Goal: Task Accomplishment & Management: Manage account settings

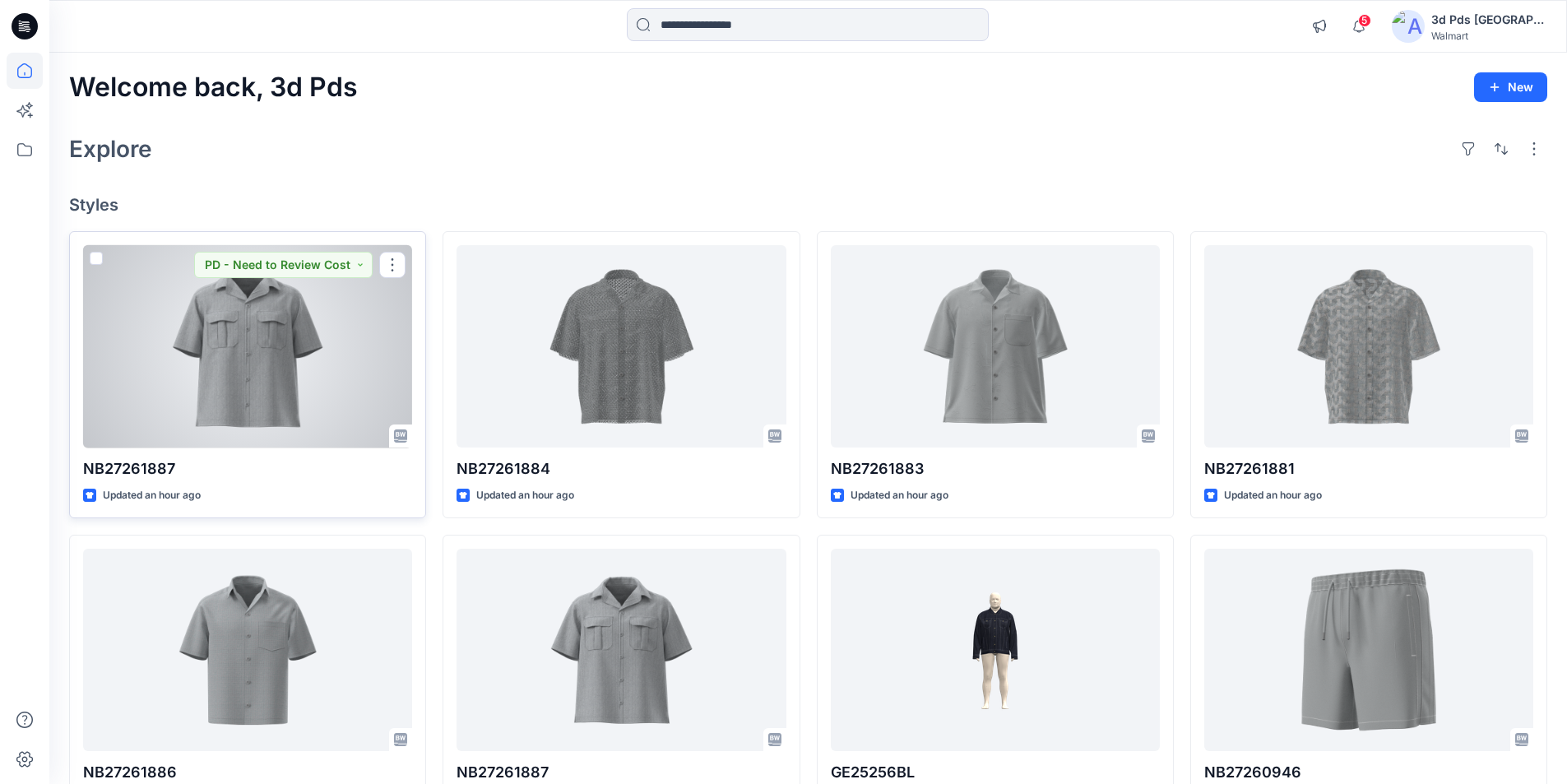
click at [187, 329] on div at bounding box center [248, 346] width 329 height 203
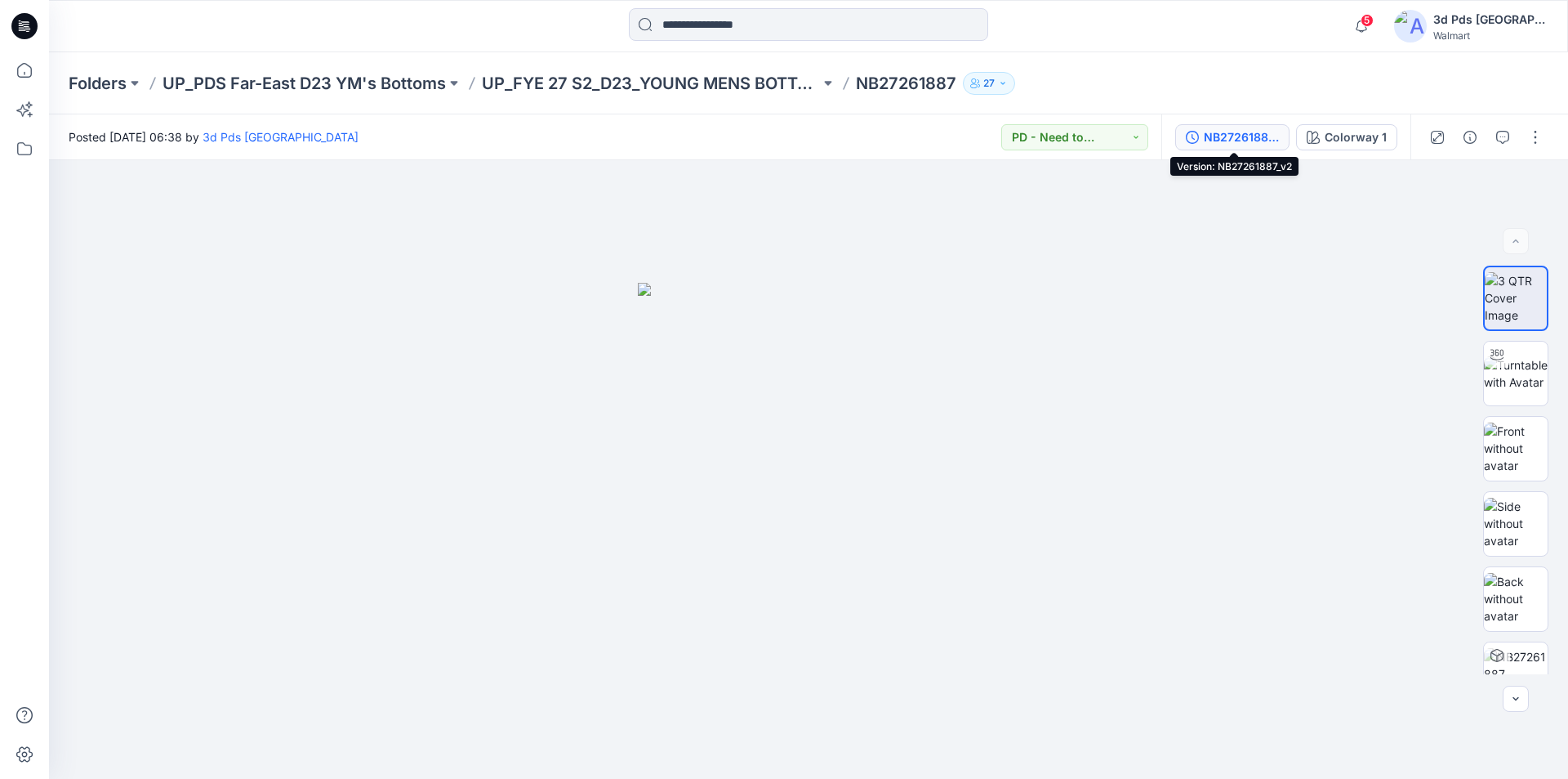
click at [1230, 144] on div "NB27261887_v2" at bounding box center [1241, 137] width 75 height 18
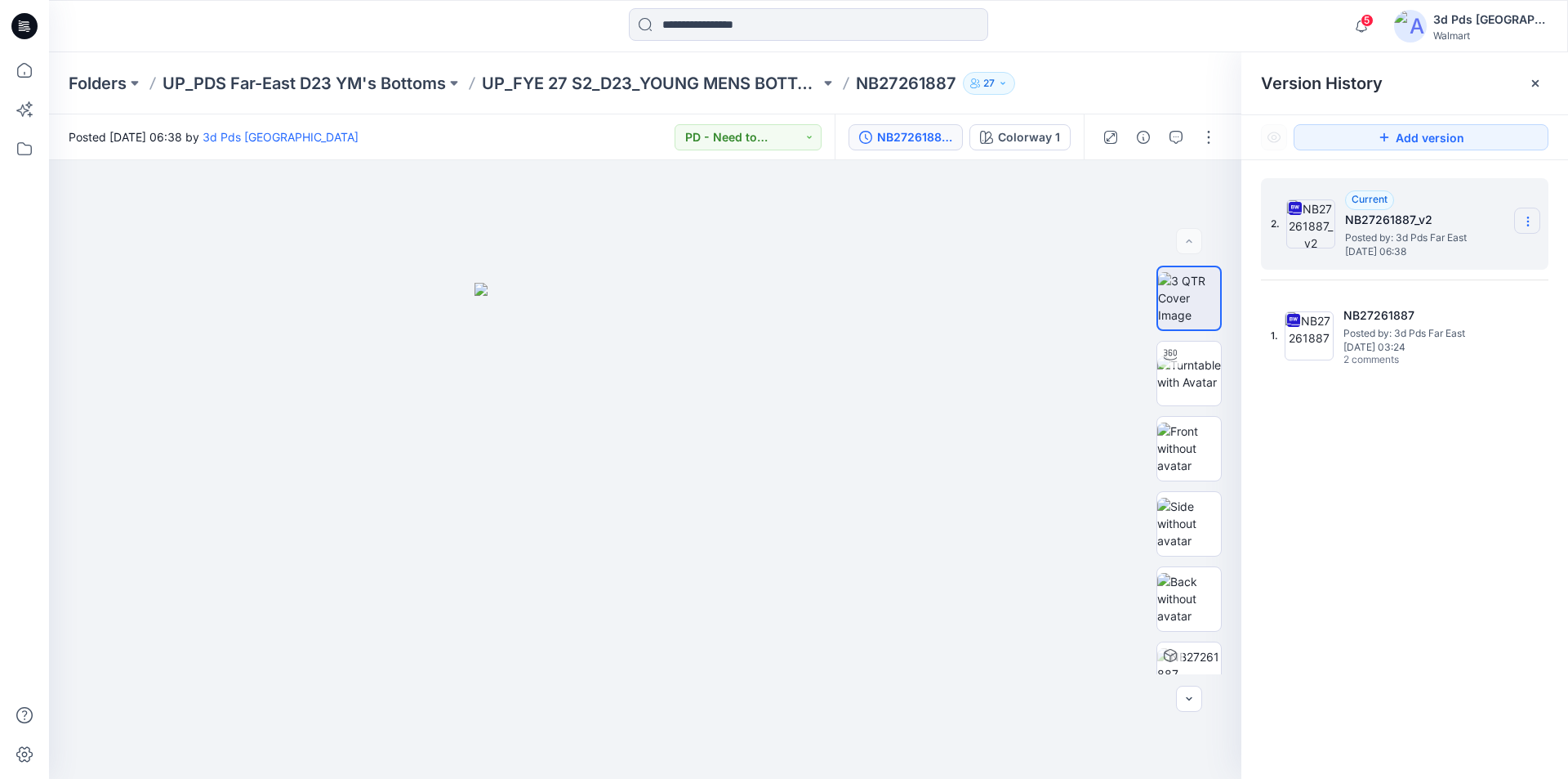
click at [1526, 222] on icon at bounding box center [1527, 221] width 13 height 13
click at [1409, 363] on span "Delete Version" at bounding box center [1415, 358] width 76 height 19
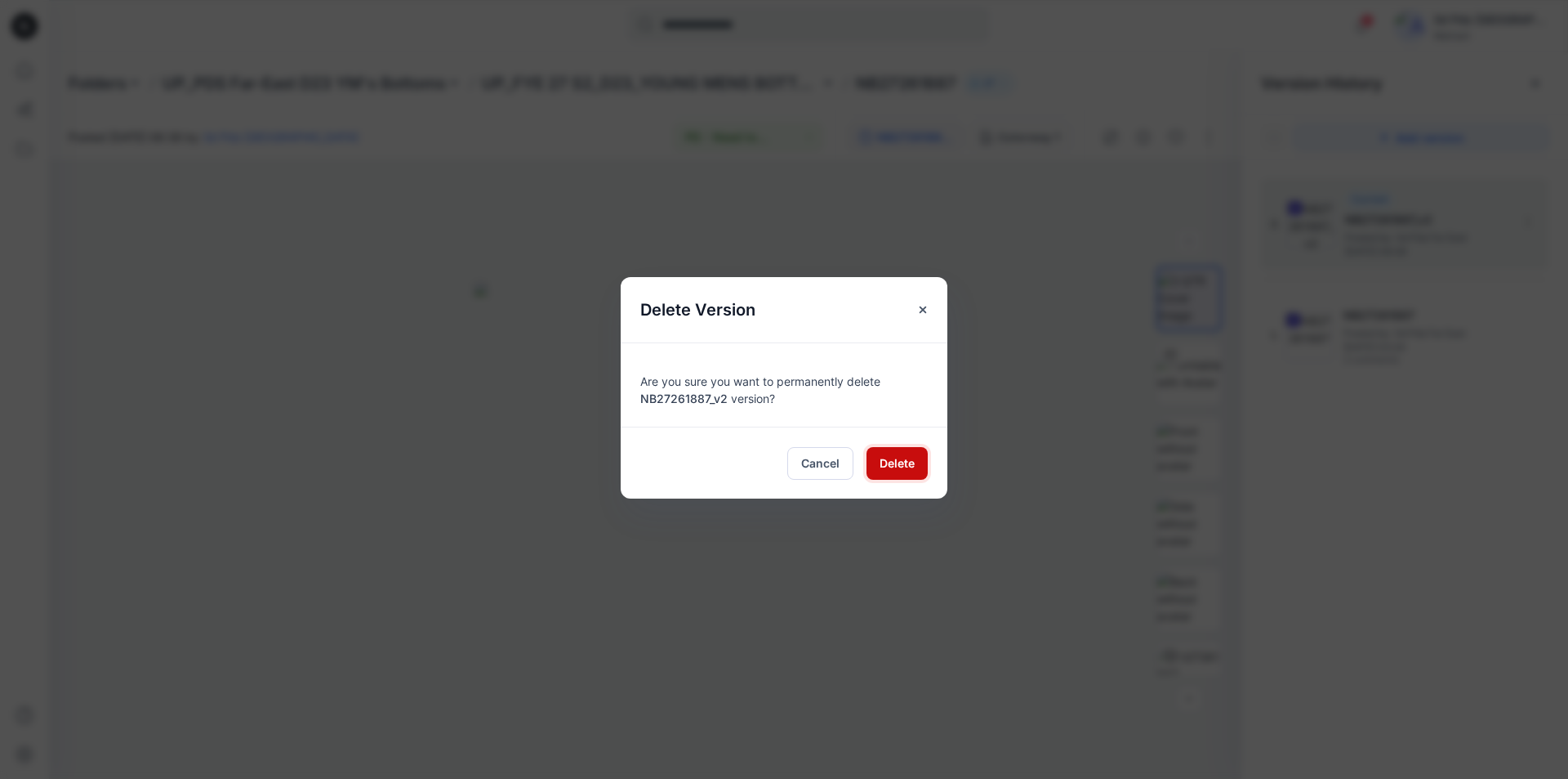
click at [887, 463] on span "Delete" at bounding box center [897, 462] width 35 height 17
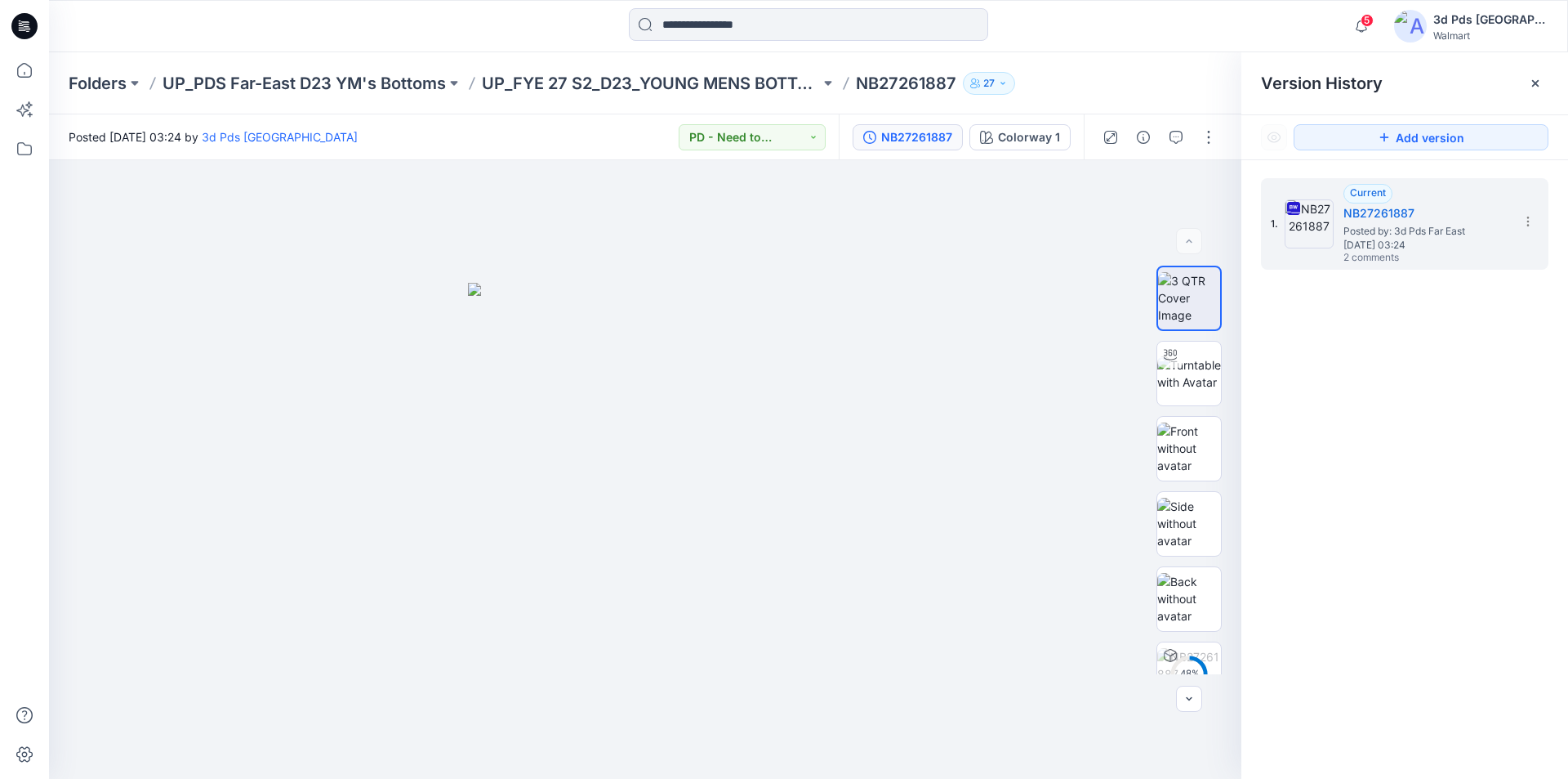
click at [1408, 538] on div "1. Current NB27261887 Posted by: 3d Pds Far East [DATE] 03:24 2 comments" at bounding box center [1405, 482] width 326 height 642
click at [375, 80] on p "UP_PDS Far-East D23 YM's Bottoms" at bounding box center [303, 83] width 283 height 23
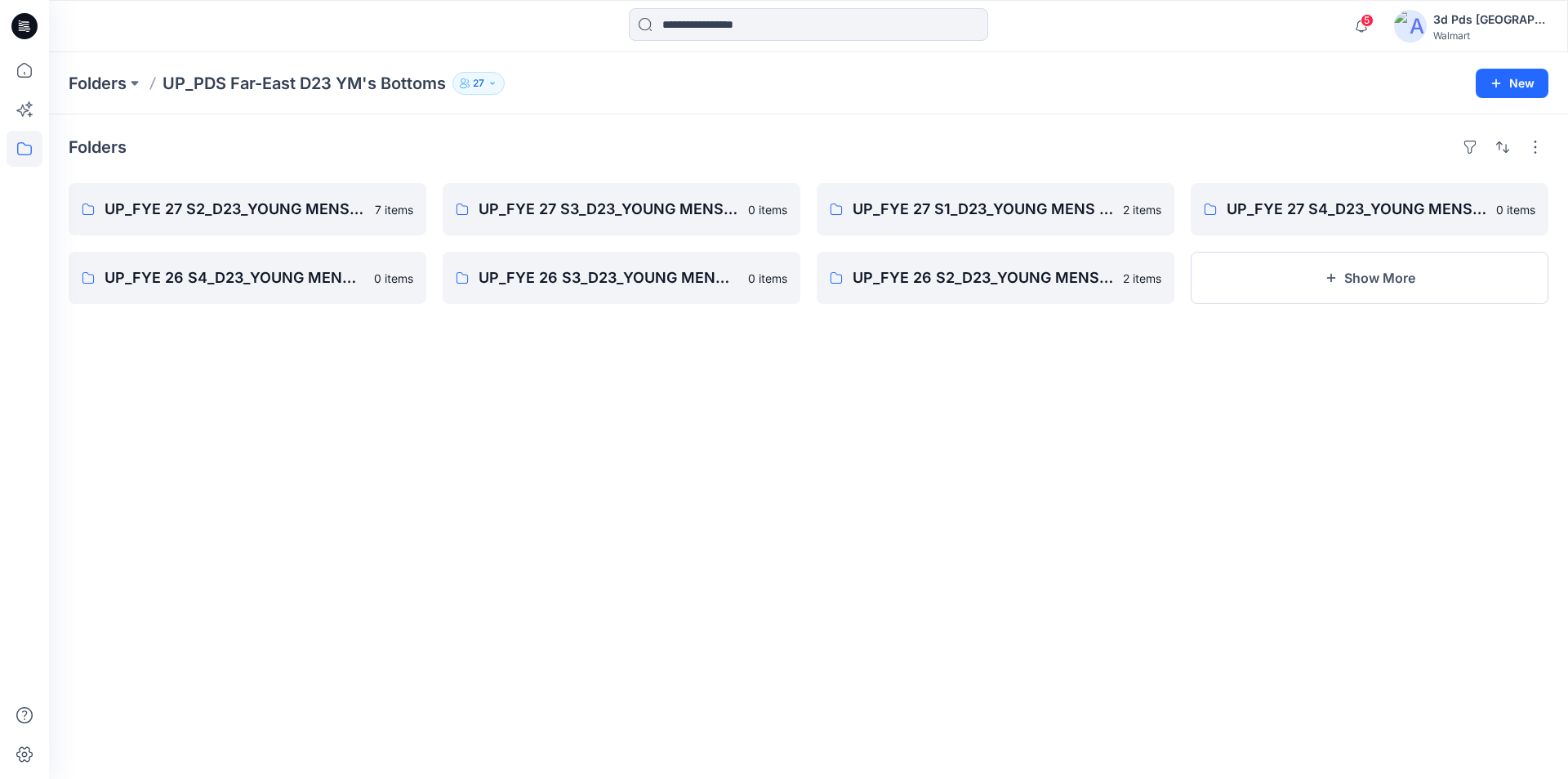
click at [18, 24] on icon at bounding box center [25, 26] width 26 height 26
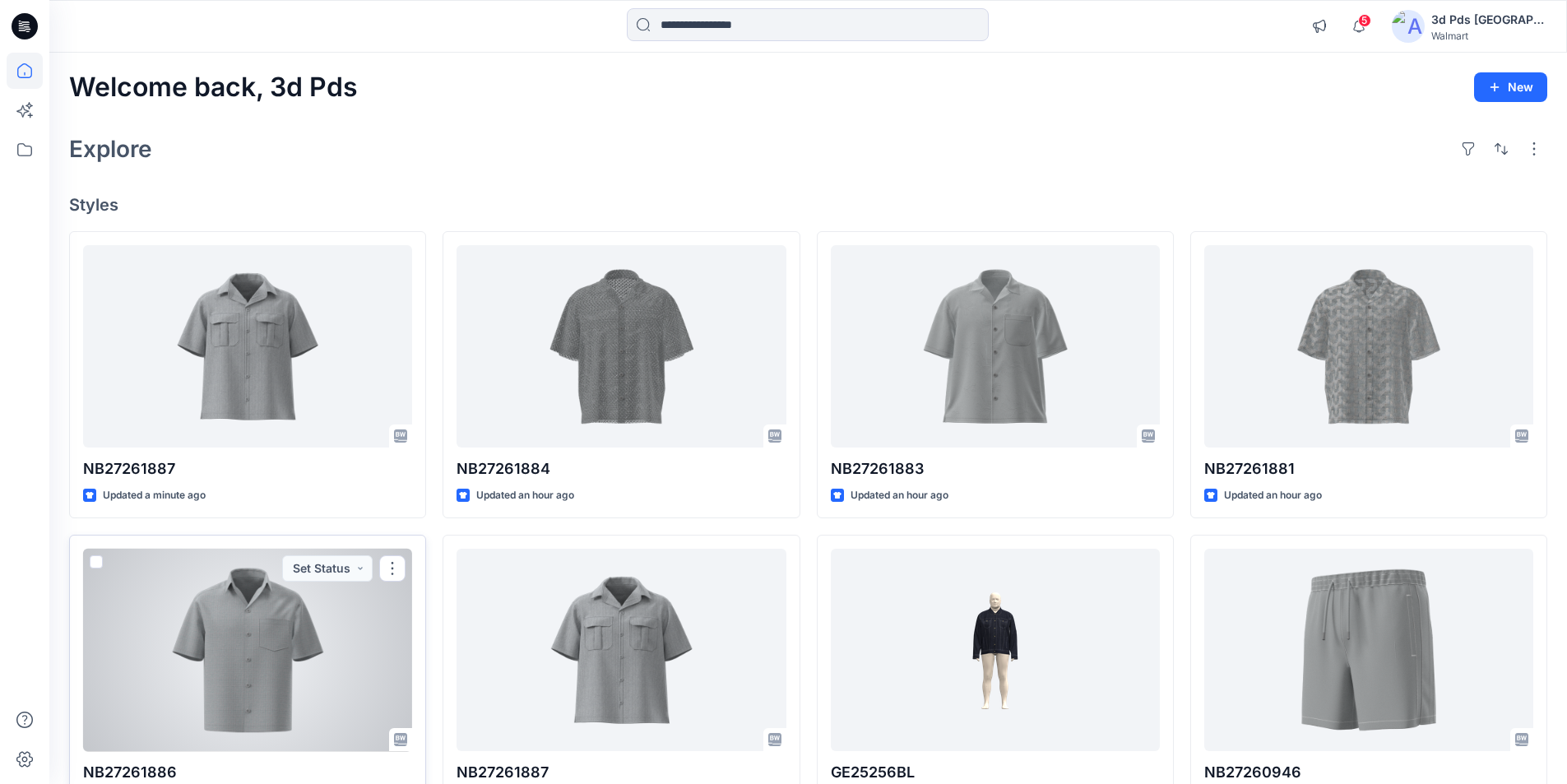
click at [317, 647] on div at bounding box center [248, 650] width 329 height 203
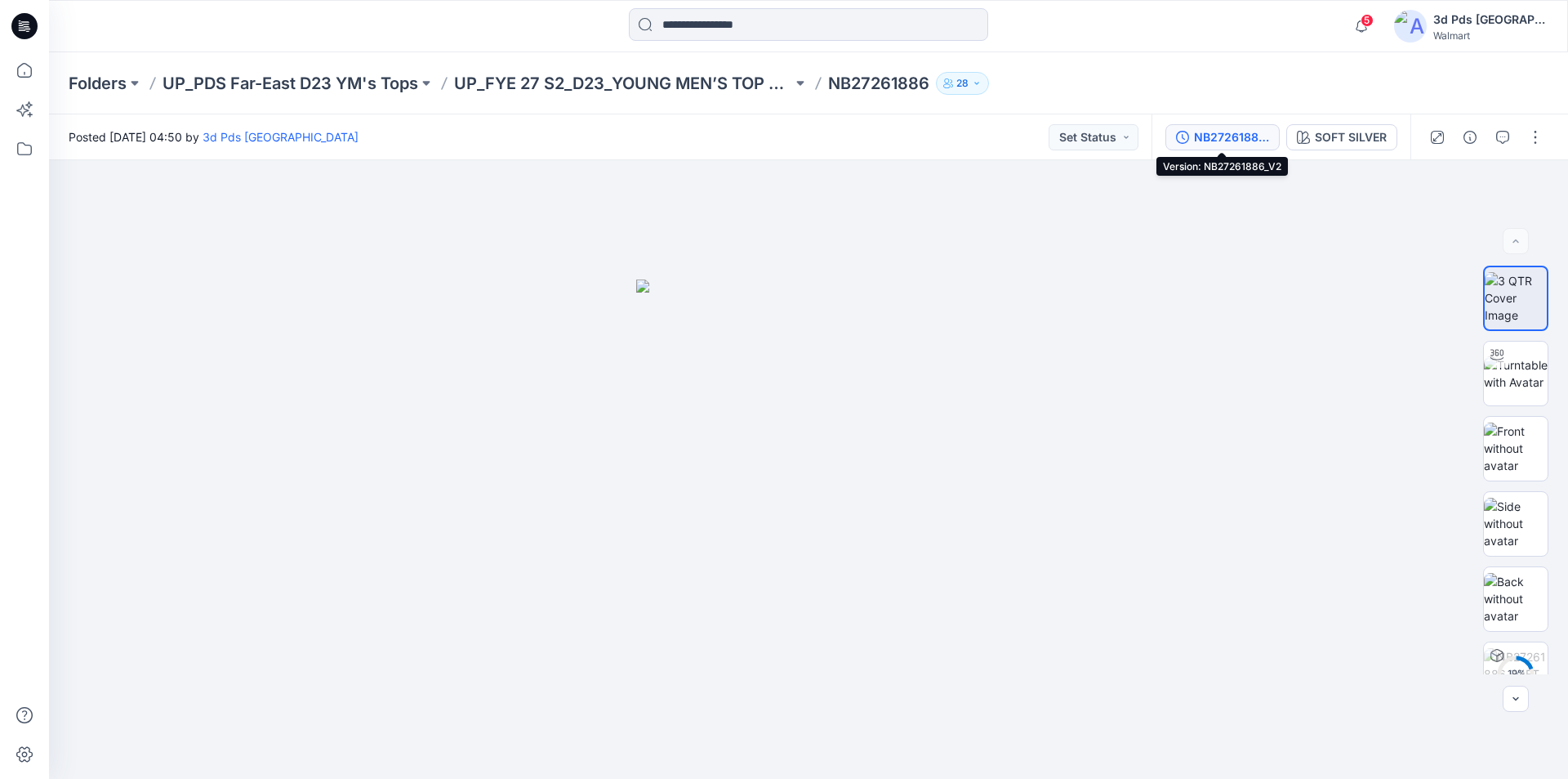
click at [1221, 131] on div "NB27261886_V2" at bounding box center [1231, 137] width 75 height 18
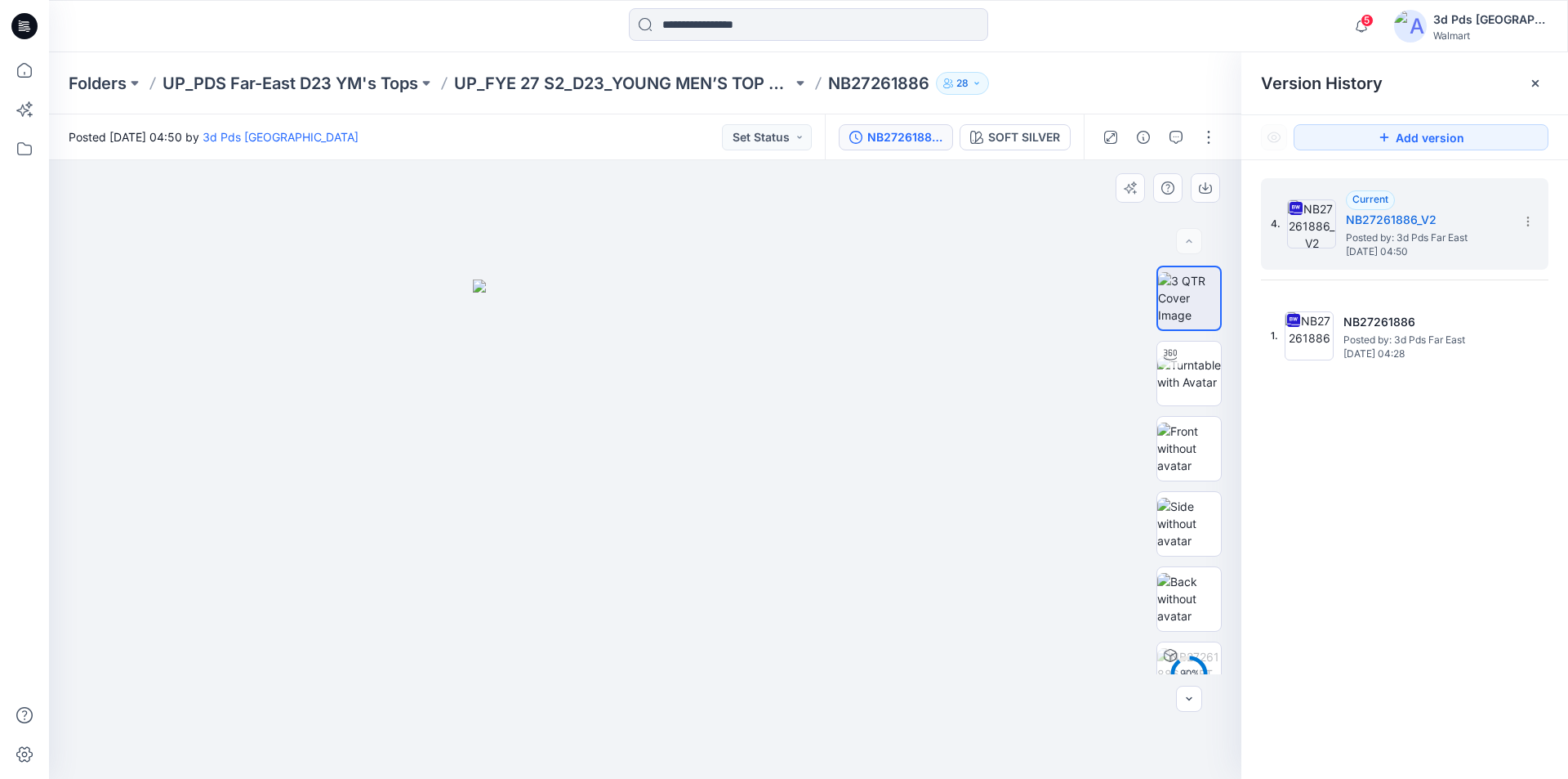
click at [938, 313] on div at bounding box center [646, 469] width 1192 height 618
click at [1399, 567] on div "4. Current NB27261886_V2 Posted by: 3d Pds Far East [DATE] 04:50 1. NB27261886 …" at bounding box center [1405, 482] width 326 height 642
click at [26, 23] on icon at bounding box center [25, 26] width 26 height 26
